Goal: Check status: Check status

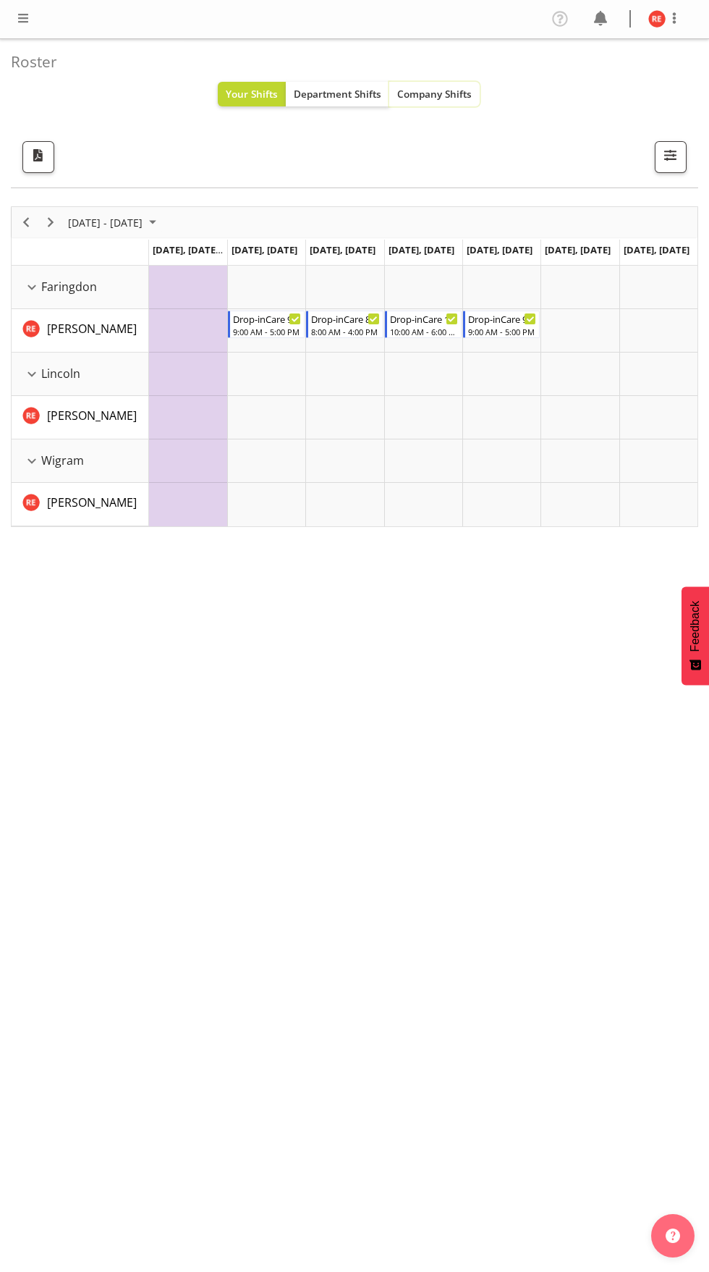
click at [441, 94] on span "Company Shifts" at bounding box center [434, 94] width 75 height 14
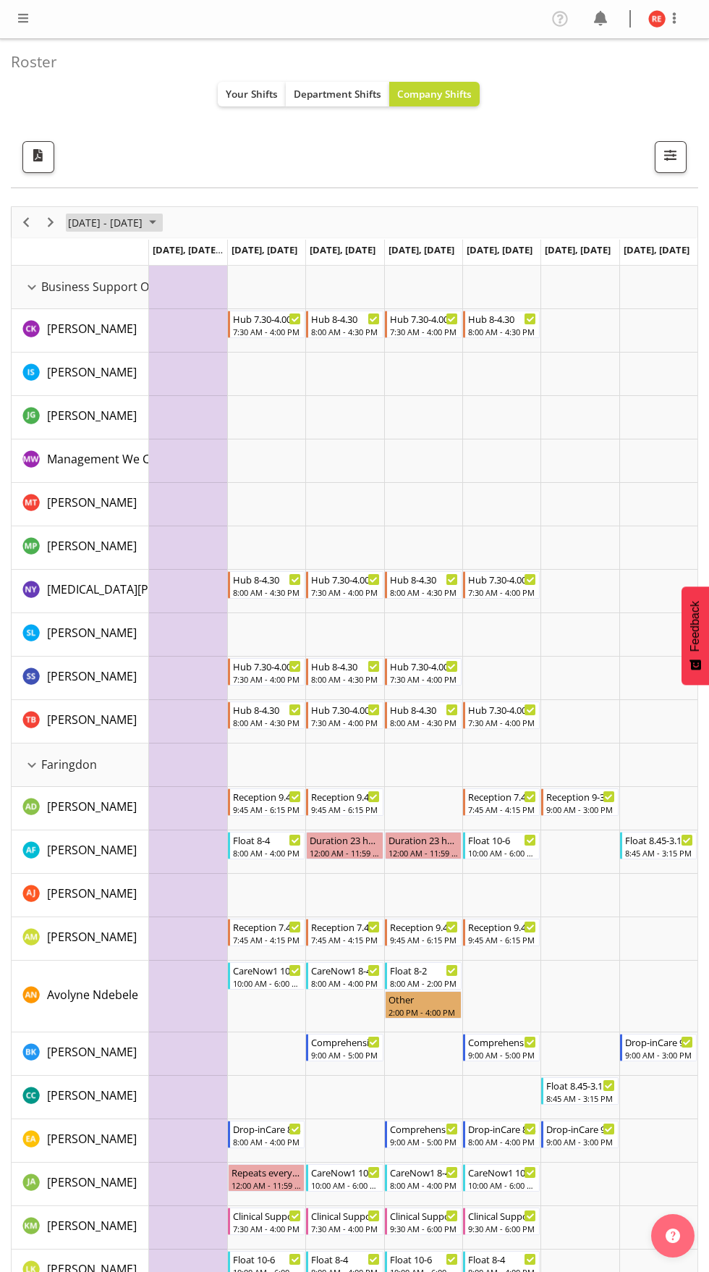
click at [161, 222] on span "October 2025" at bounding box center [152, 222] width 17 height 18
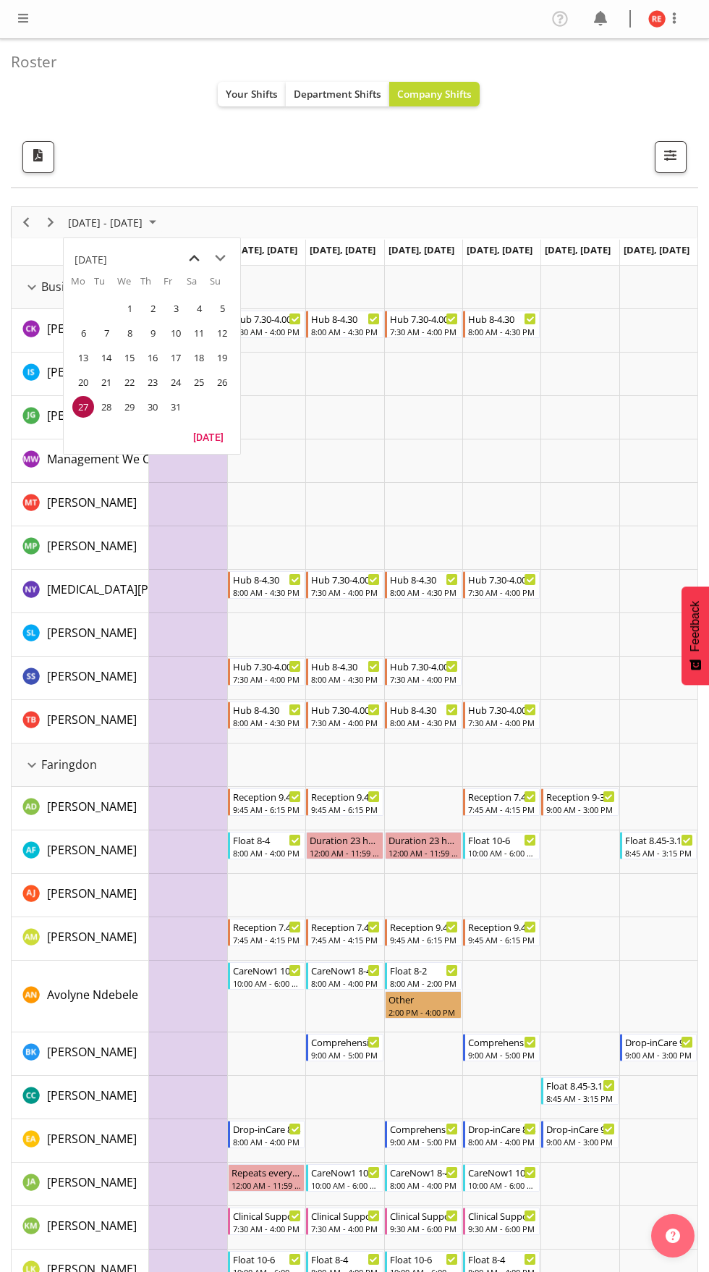
click at [191, 259] on span "previous month" at bounding box center [194, 258] width 25 height 26
click at [77, 380] on span "22" at bounding box center [83, 382] width 22 height 22
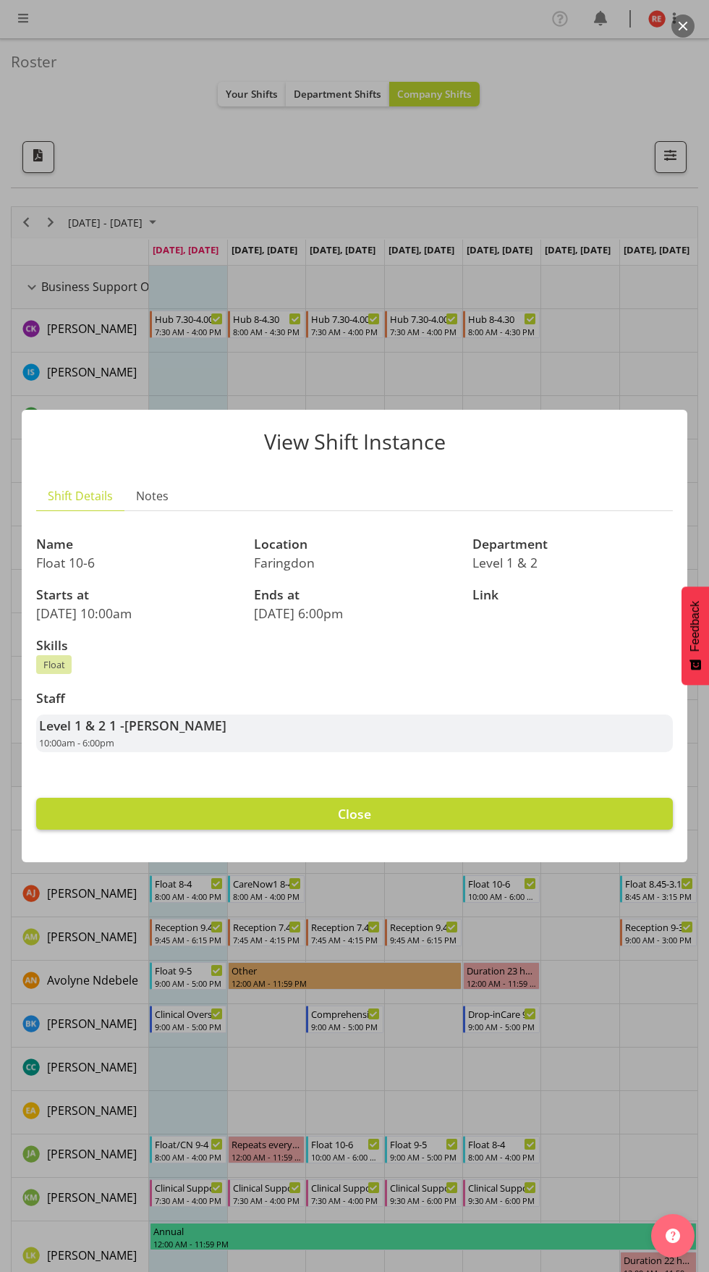
click at [532, 826] on button "Close" at bounding box center [354, 814] width 637 height 32
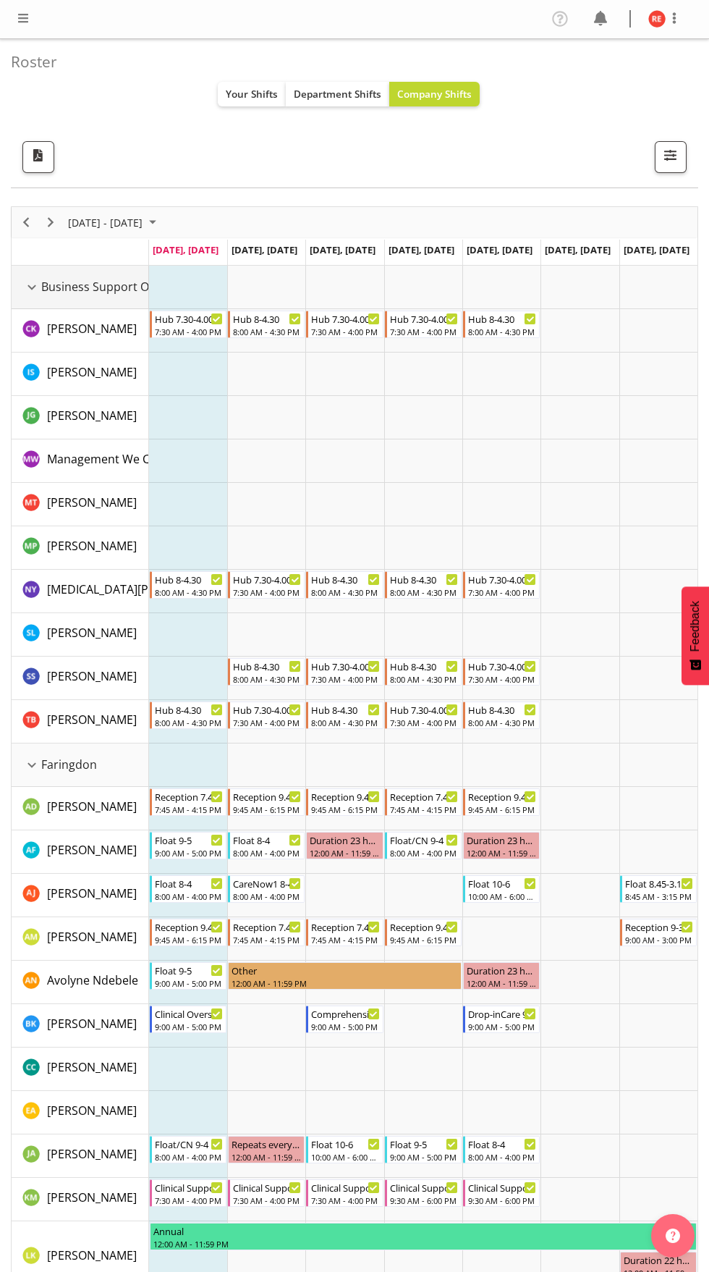
click at [34, 292] on div "Business Support Office resource" at bounding box center [31, 287] width 19 height 19
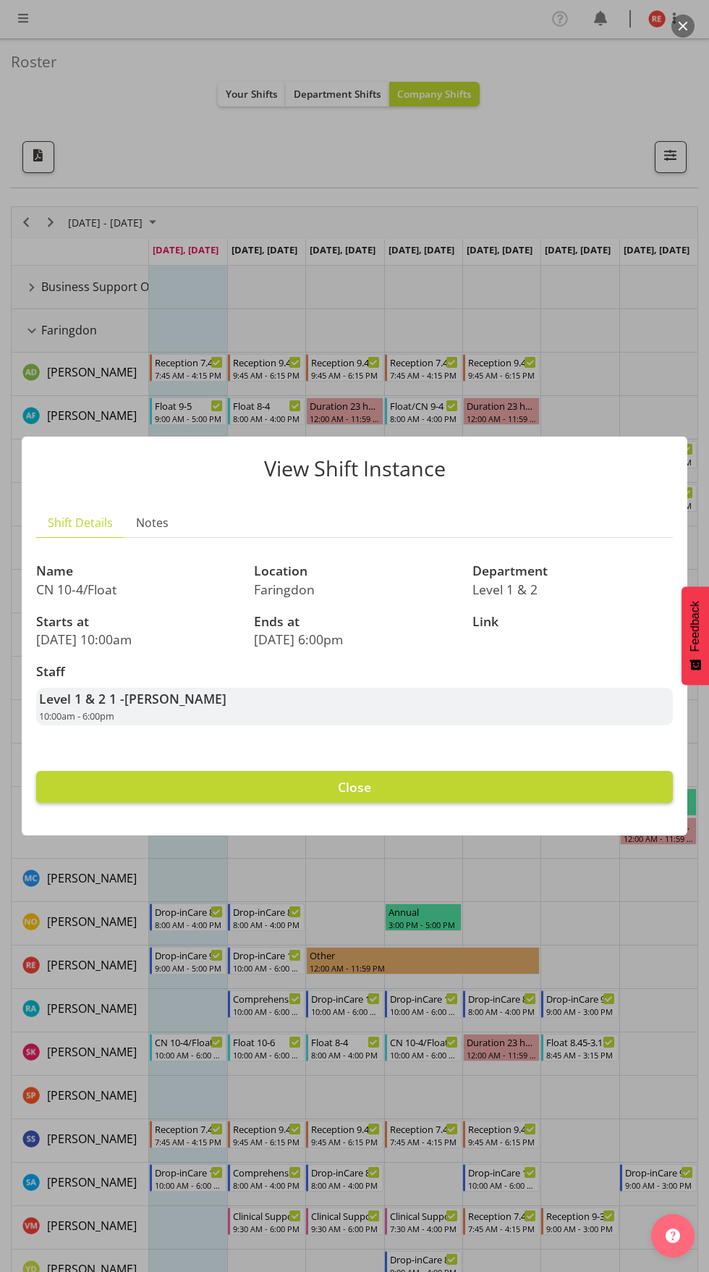
click at [566, 799] on button "Close" at bounding box center [354, 787] width 637 height 32
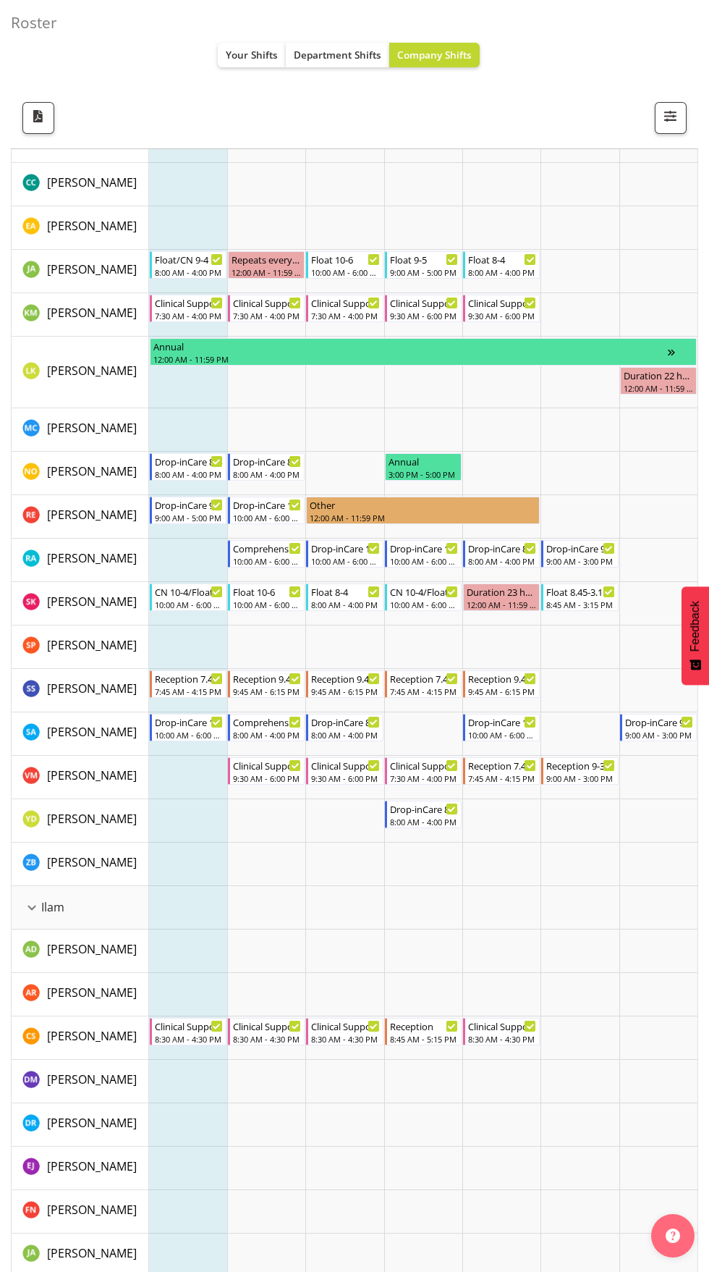
scroll to position [448, 0]
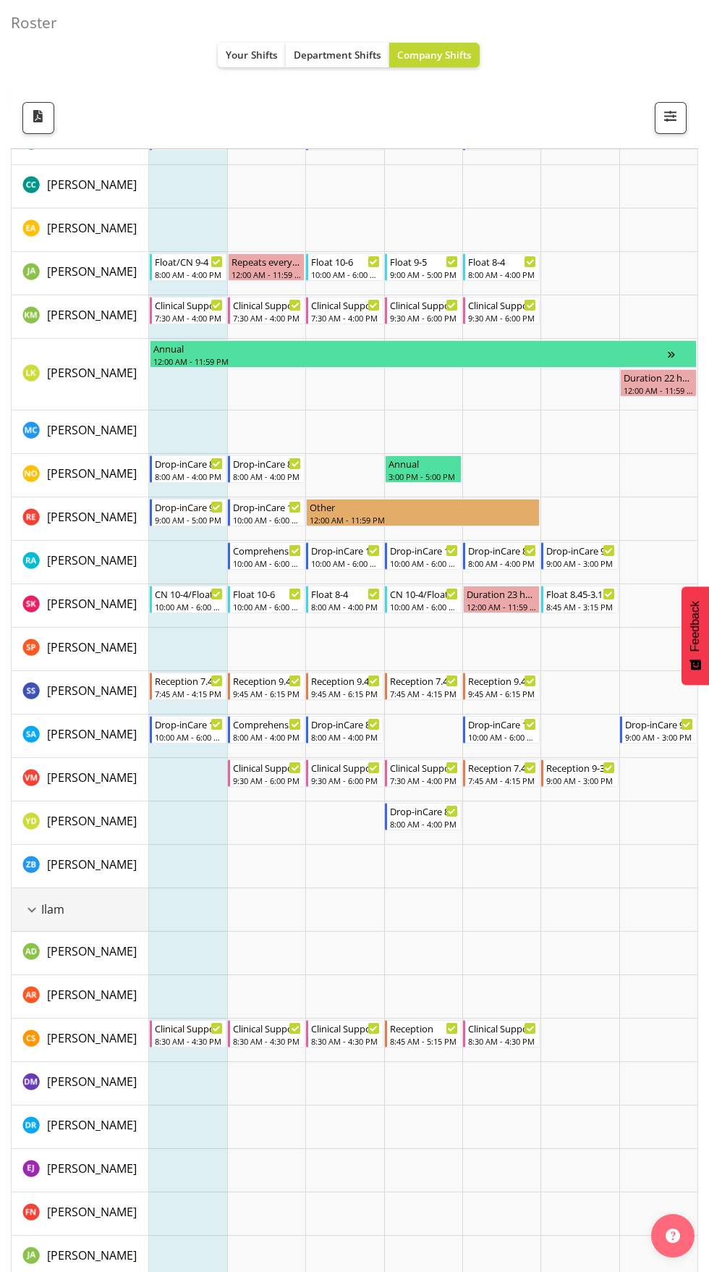
click at [32, 909] on div "Ilam resource" at bounding box center [31, 909] width 19 height 19
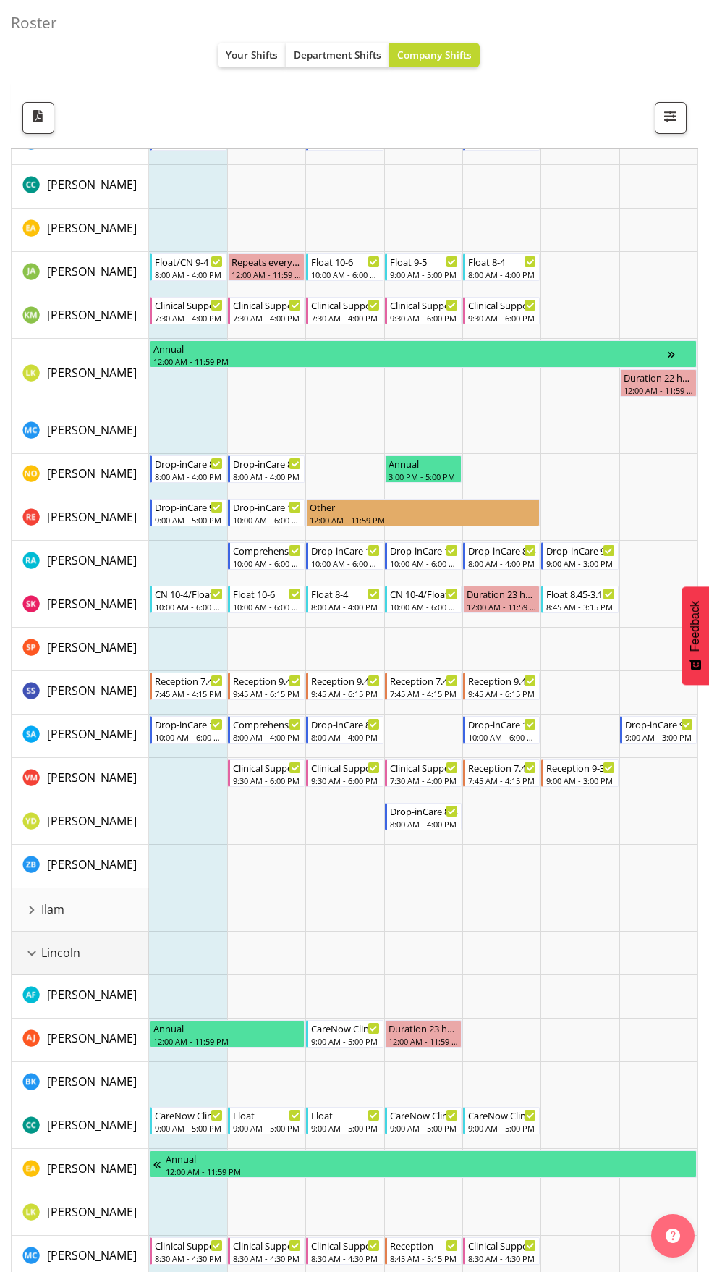
click at [32, 952] on div "Lincoln resource" at bounding box center [31, 953] width 19 height 19
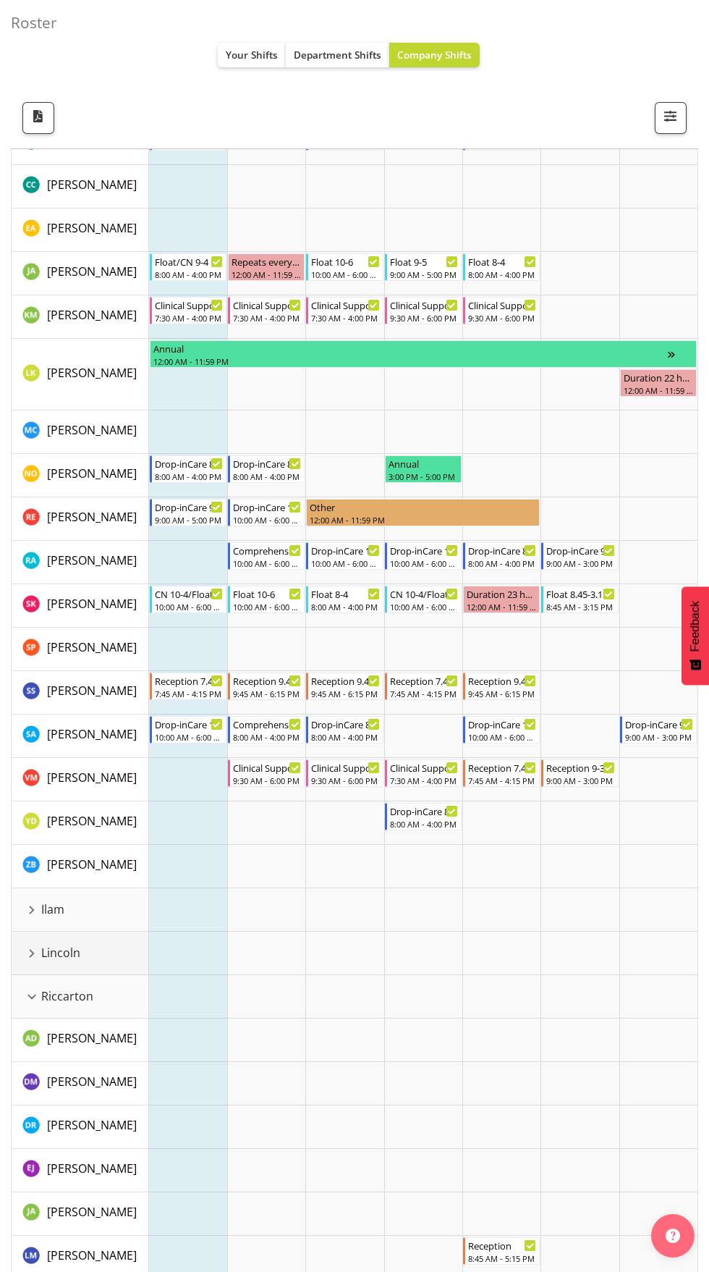
click at [32, 952] on div "Lincoln resource" at bounding box center [31, 953] width 19 height 19
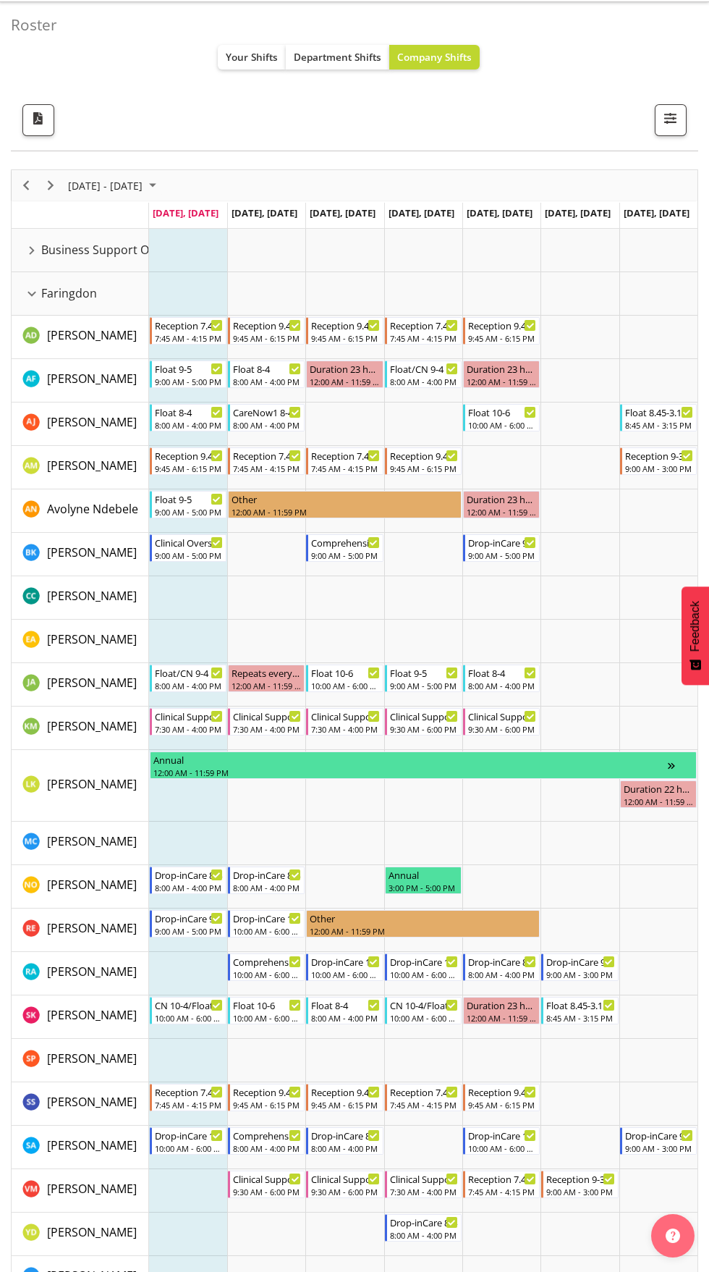
scroll to position [36, 0]
